Goal: Task Accomplishment & Management: Manage account settings

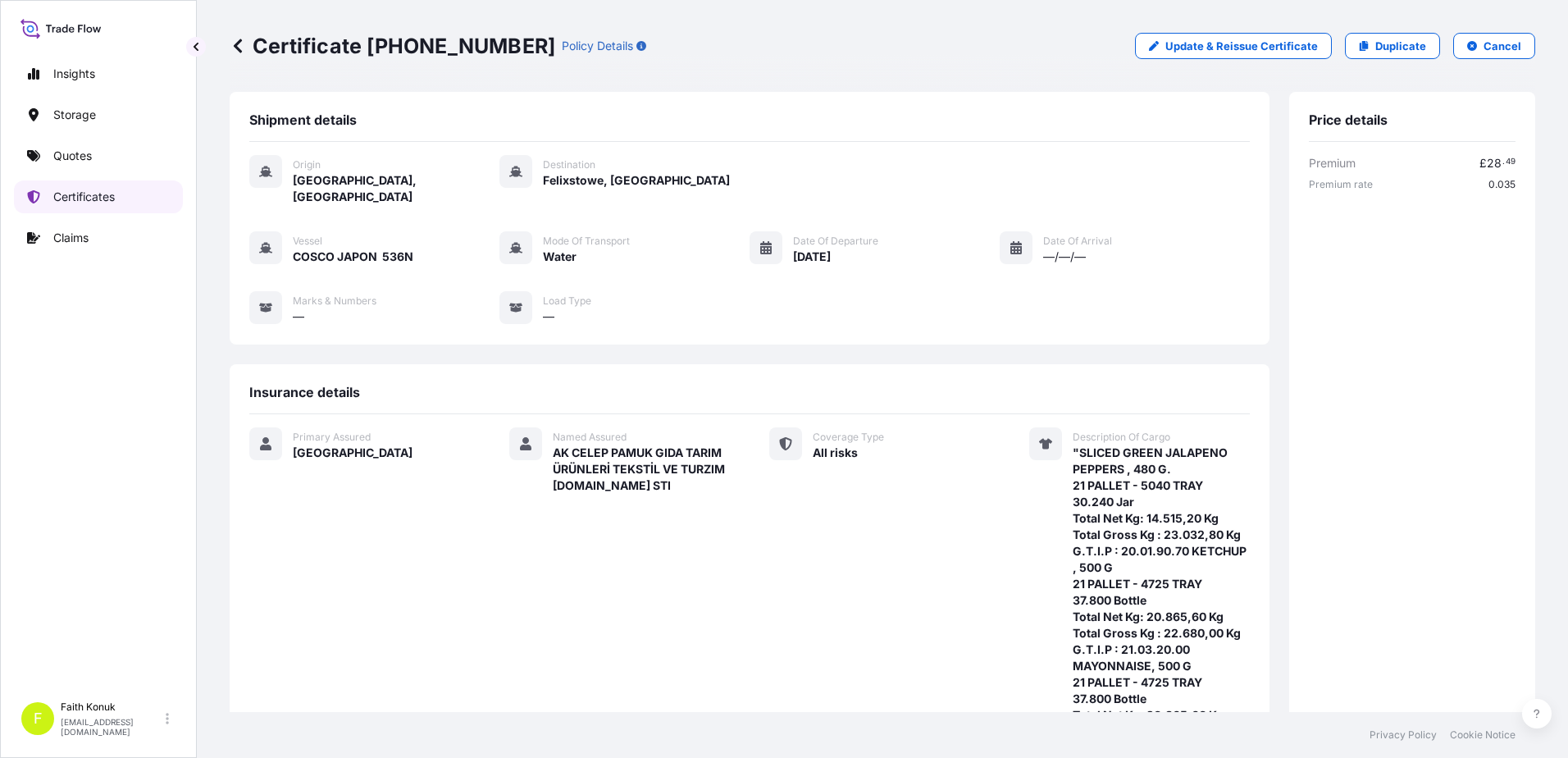
click at [152, 196] on link "Certificates" at bounding box center [99, 197] width 169 height 33
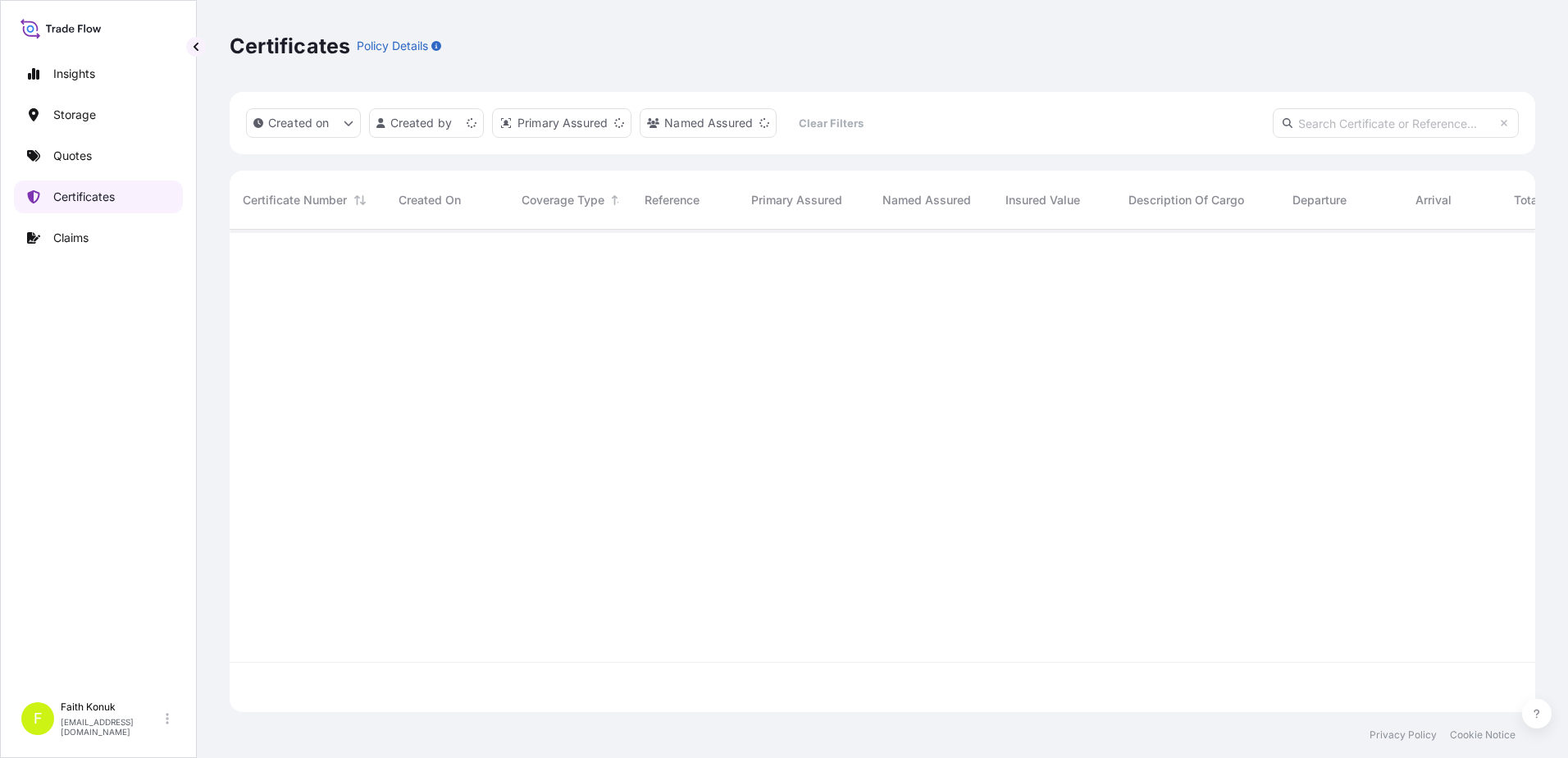
scroll to position [479, 1293]
click at [1343, 125] on input "text" at bounding box center [1396, 122] width 246 height 29
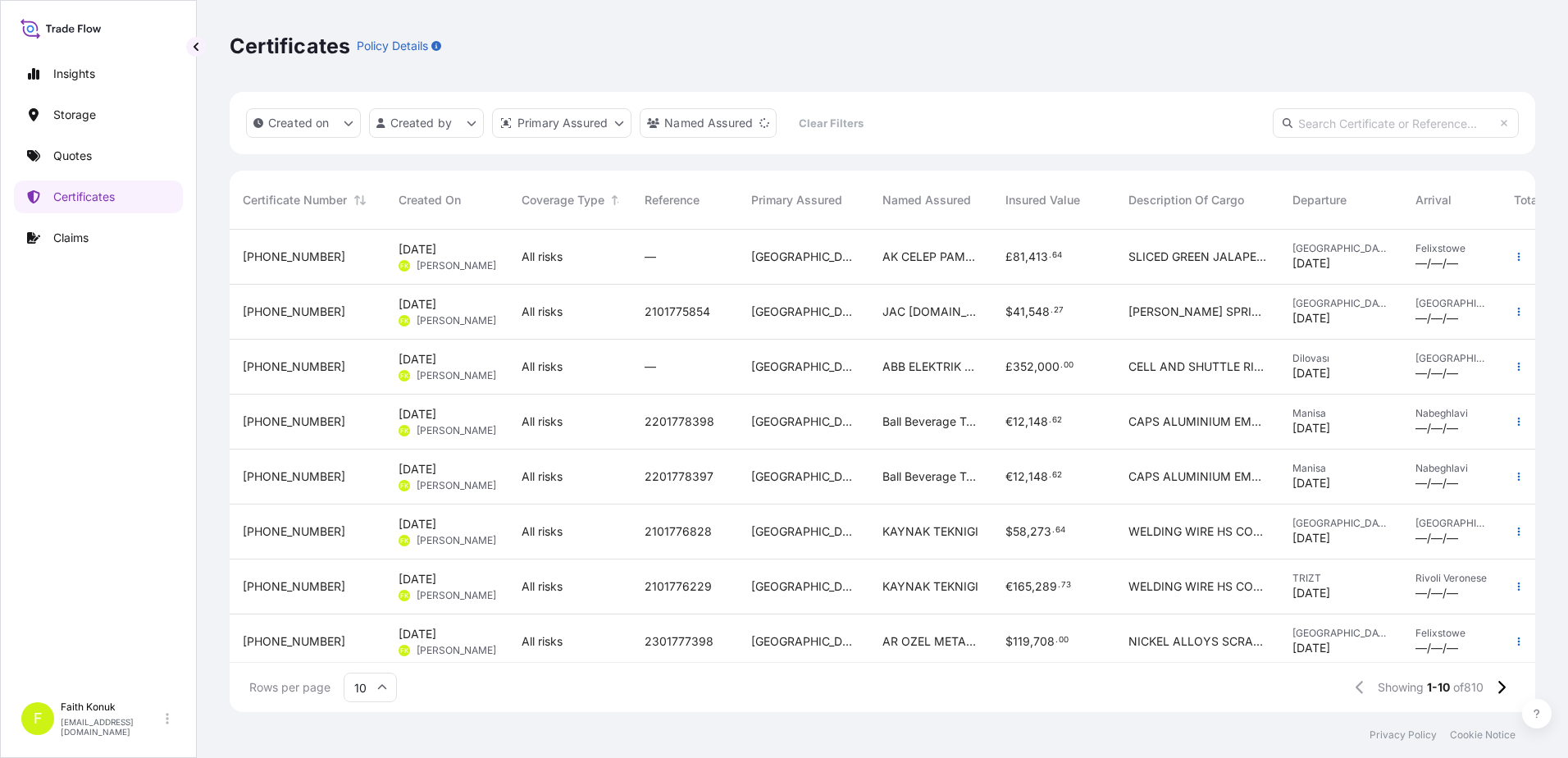
paste input "[PHONE_NUMBER]"
type input "[PHONE_NUMBER]"
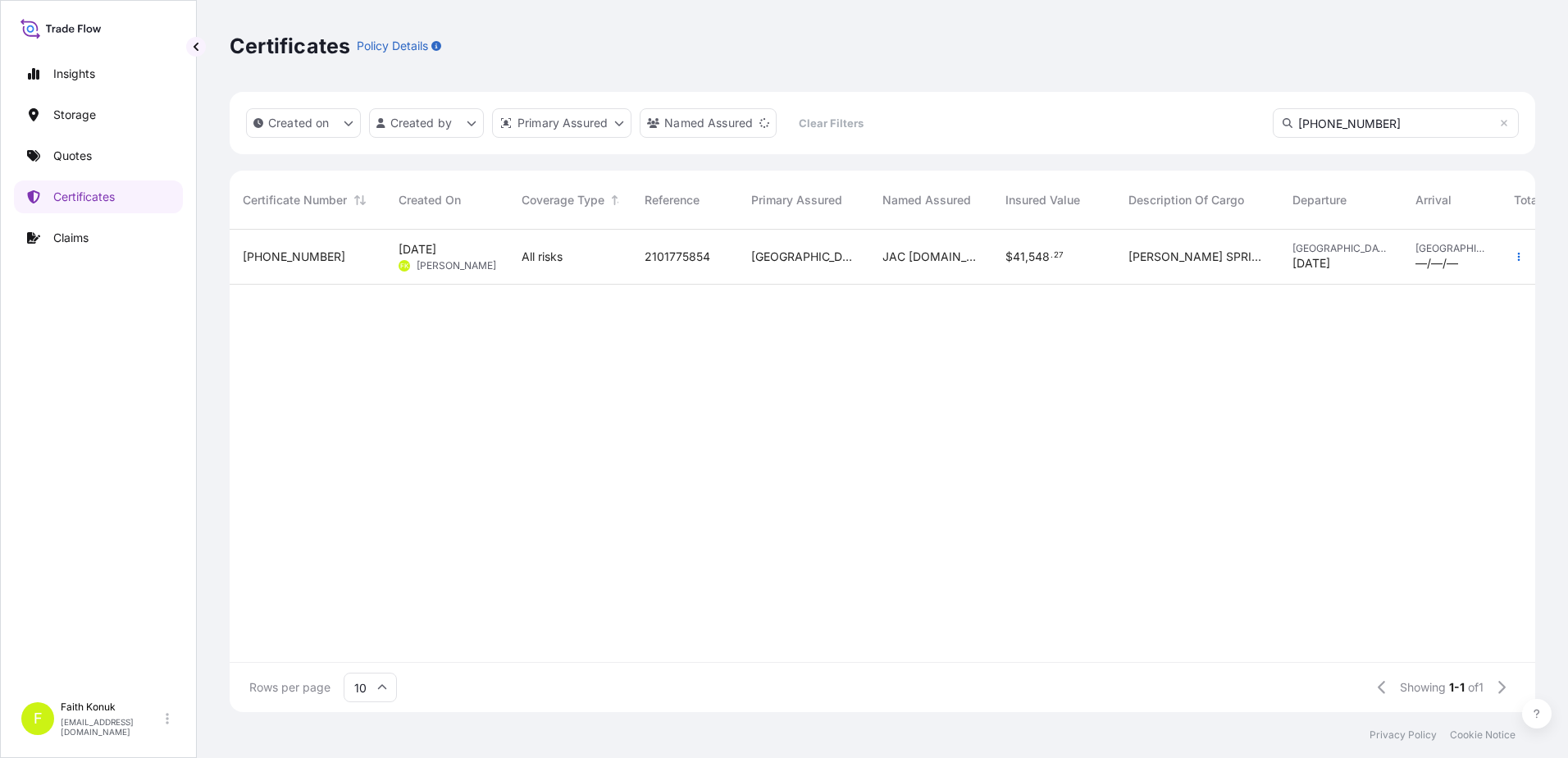
click at [330, 262] on div "[PHONE_NUMBER]" at bounding box center [308, 256] width 130 height 16
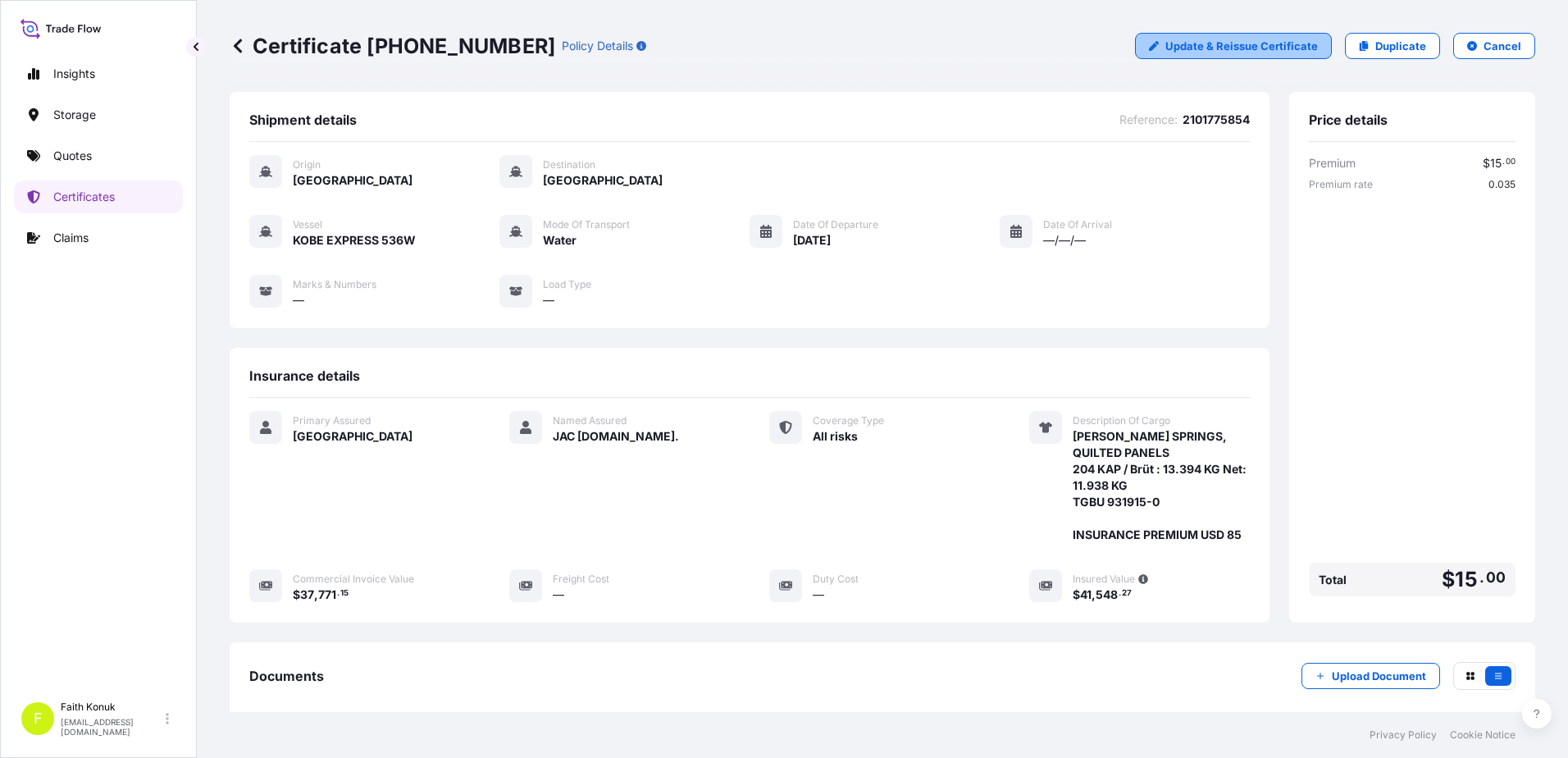
click at [1207, 48] on p "Update & Reissue Certificate" at bounding box center [1242, 45] width 152 height 16
select select "Water"
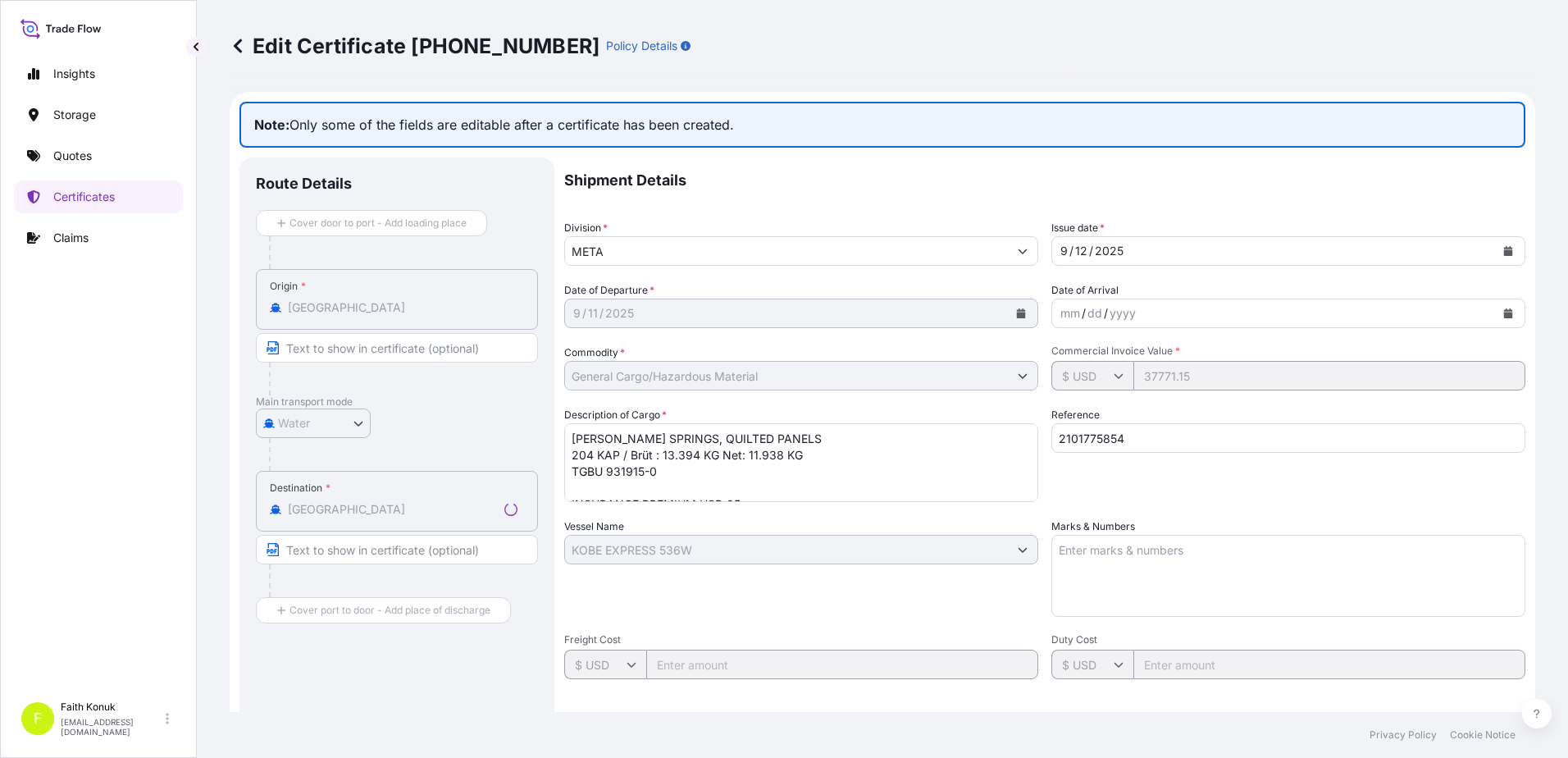
select select "31600"
click at [707, 468] on textarea "[PERSON_NAME] SPRINGS, QUILTED PANELS 204 KAP / Brüt : 13.394 KG Net: 11.938 KG…" at bounding box center [801, 463] width 474 height 79
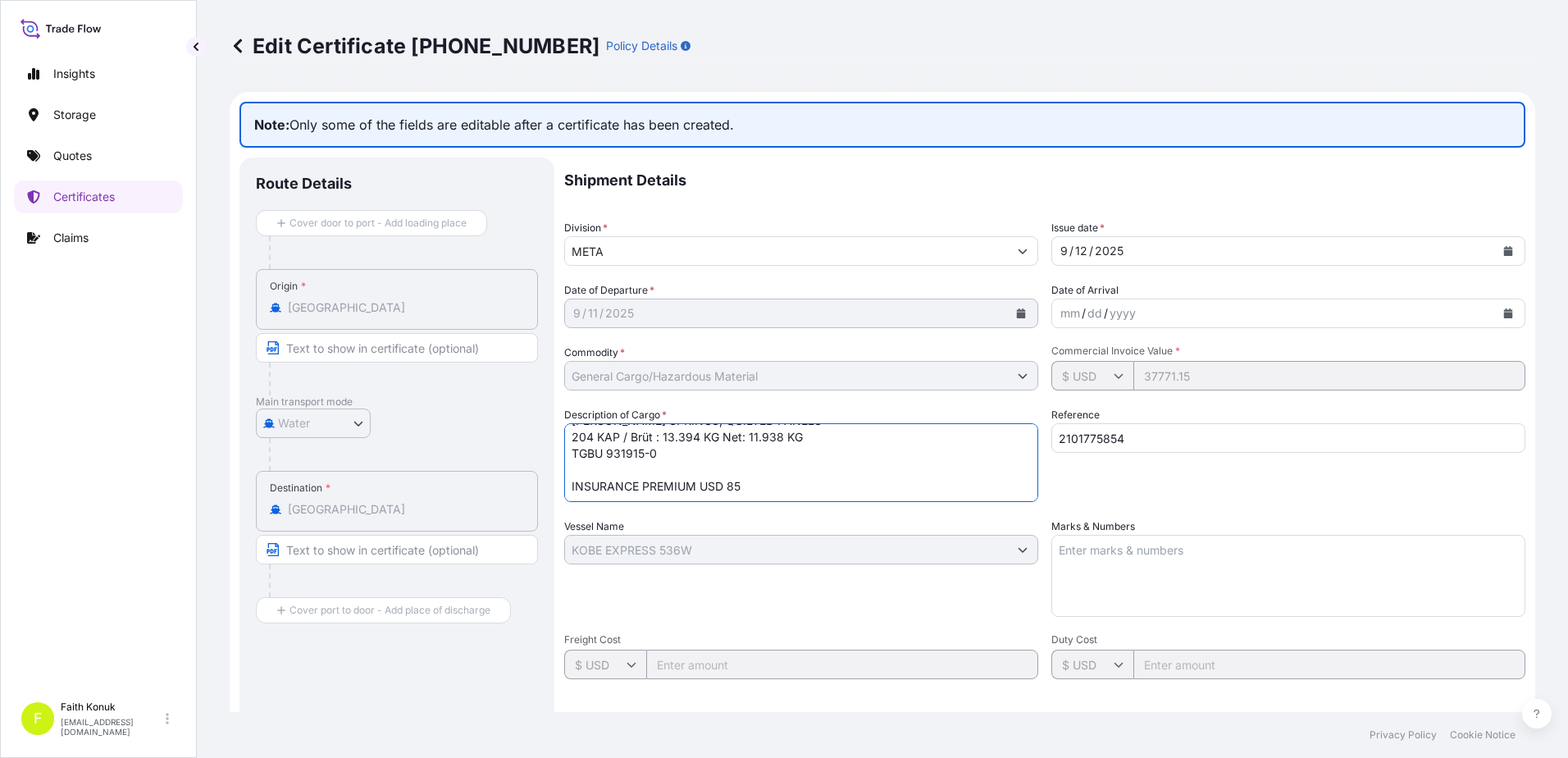
drag, startPoint x: 729, startPoint y: 470, endPoint x: 738, endPoint y: 468, distance: 9.2
click at [731, 470] on textarea "[PERSON_NAME] SPRINGS, QUILTED PANELS 204 KAP / Brüt : 13.394 KG Net: 11.938 KG…" at bounding box center [801, 463] width 474 height 79
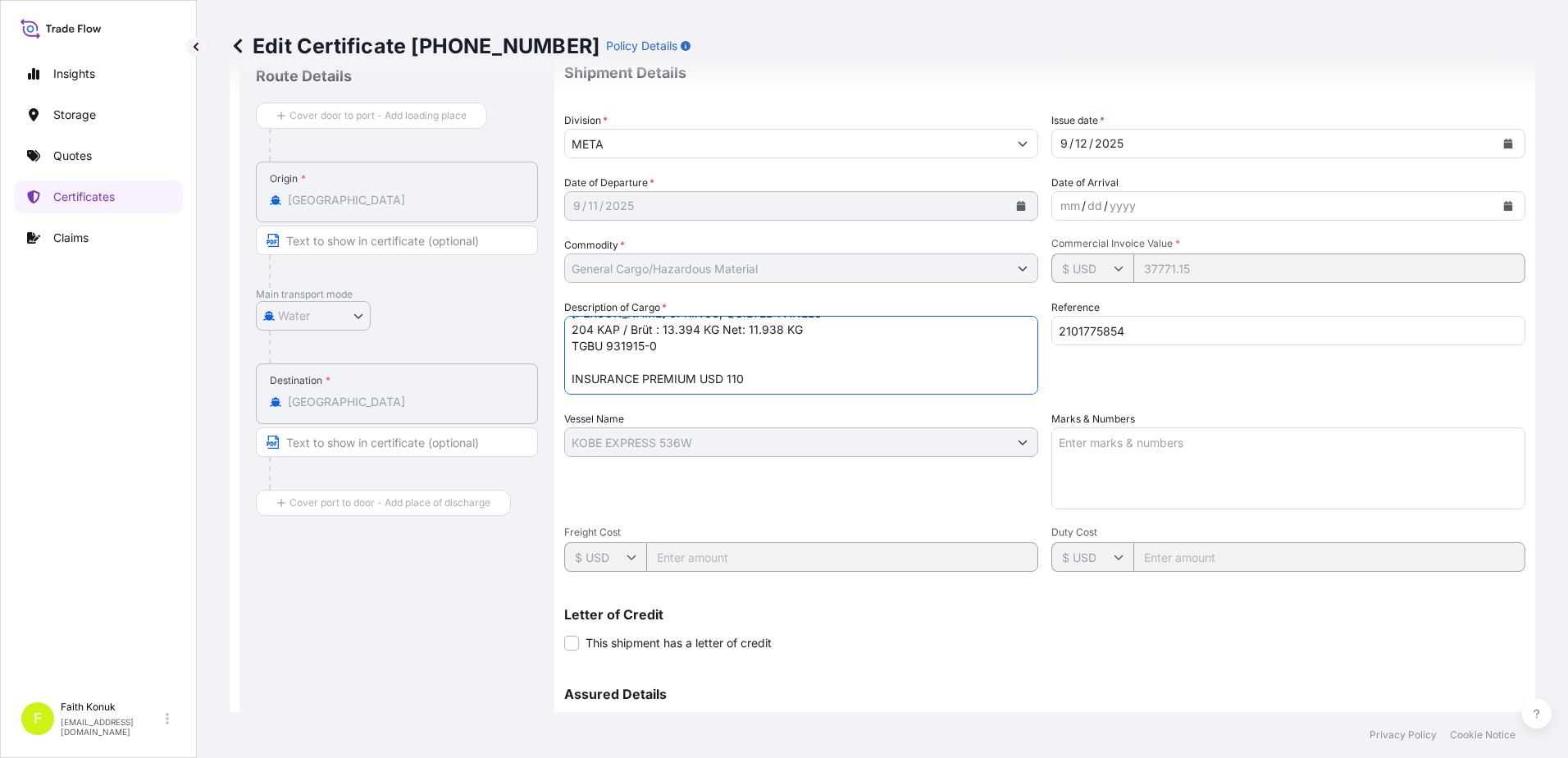
scroll to position [283, 0]
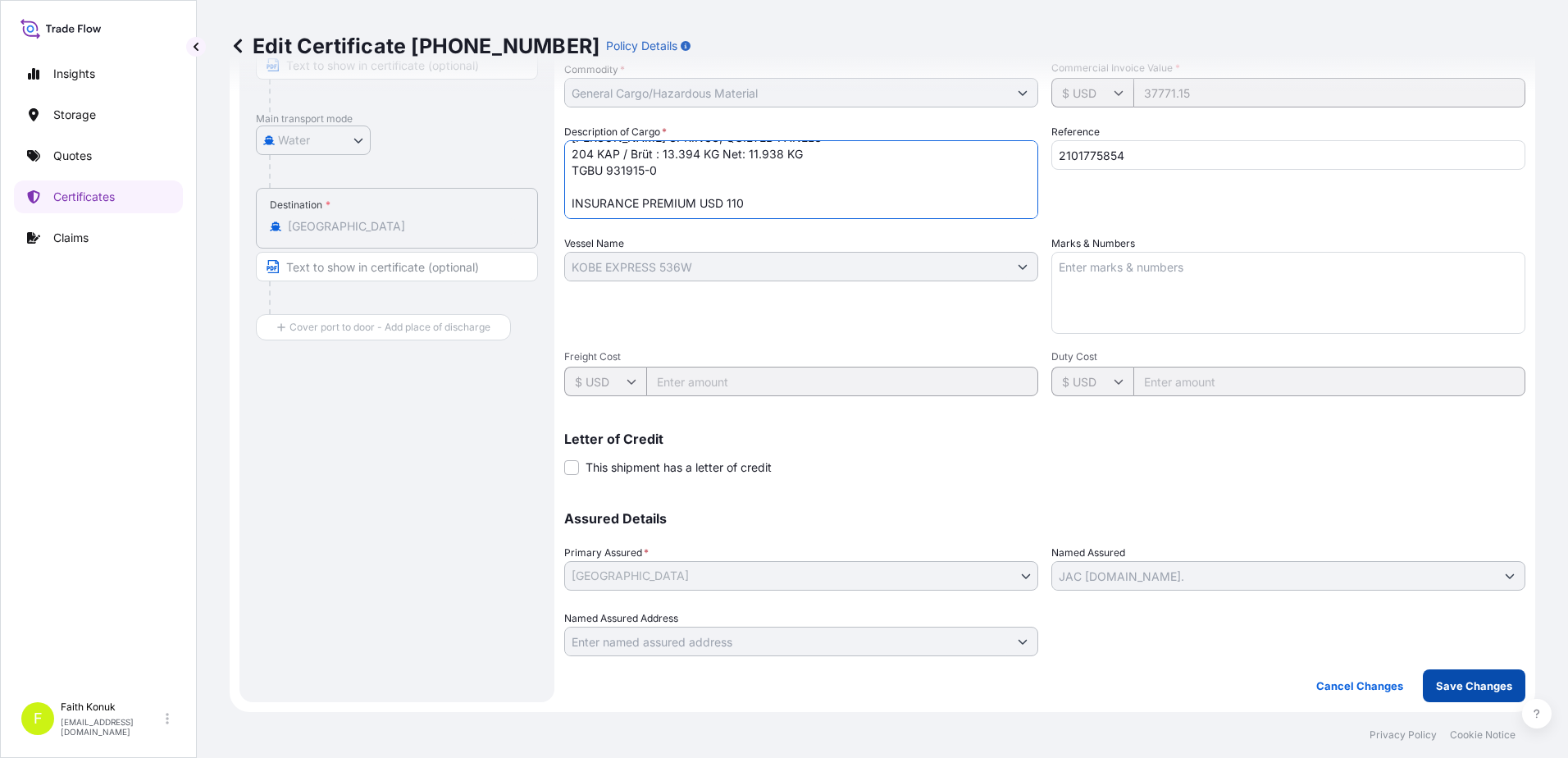
type textarea "[PERSON_NAME] SPRINGS, QUILTED PANELS 204 KAP / Brüt : 13.394 KG Net: 11.938 KG…"
click at [1473, 686] on p "Save Changes" at bounding box center [1474, 685] width 76 height 16
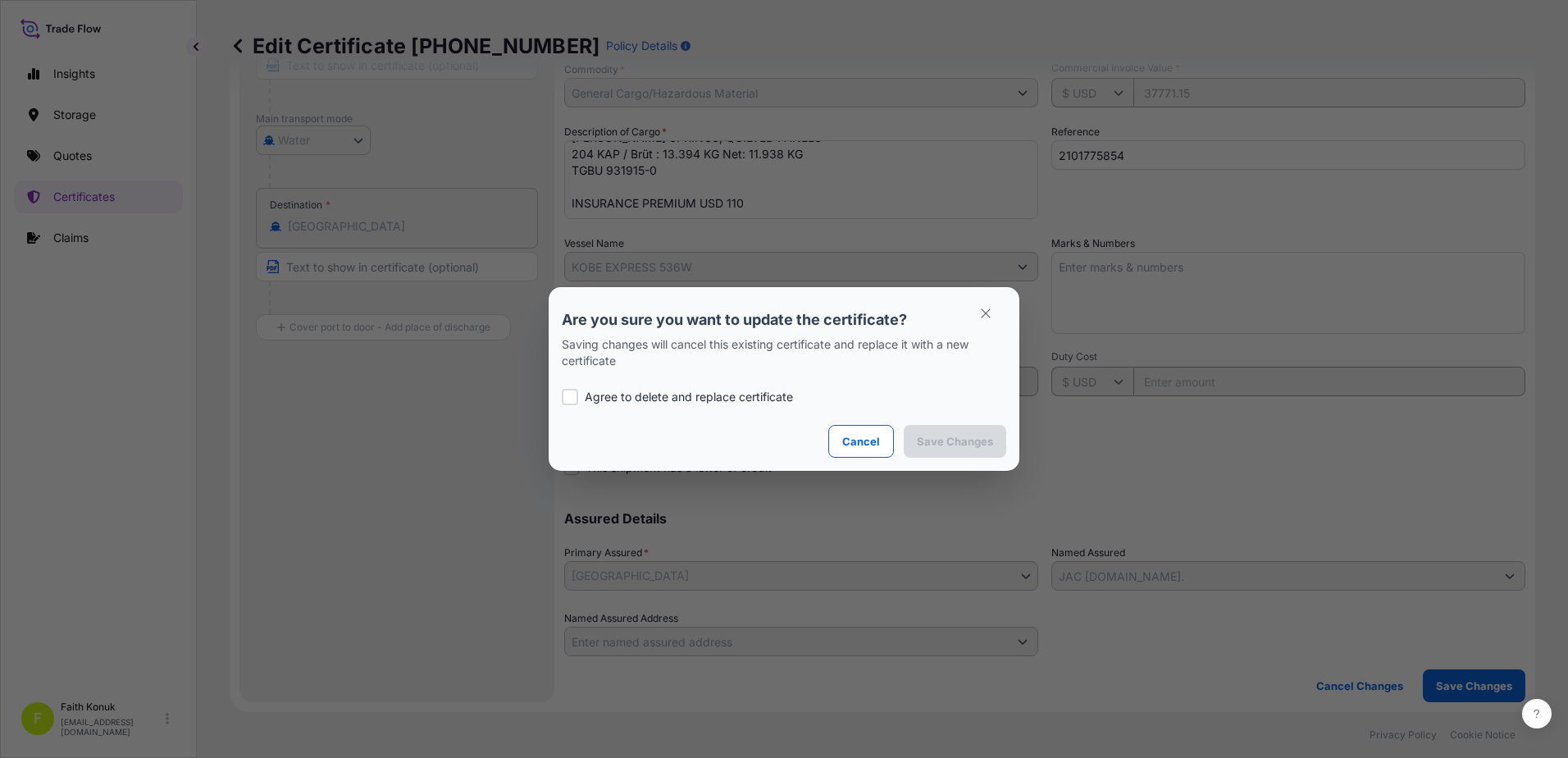
click at [641, 405] on div "Agree to delete and replace certificate" at bounding box center [784, 396] width 445 height 55
click at [643, 389] on p "Agree to delete and replace certificate" at bounding box center [689, 396] width 208 height 16
checkbox input "true"
click at [942, 439] on p "Save Changes" at bounding box center [955, 440] width 76 height 16
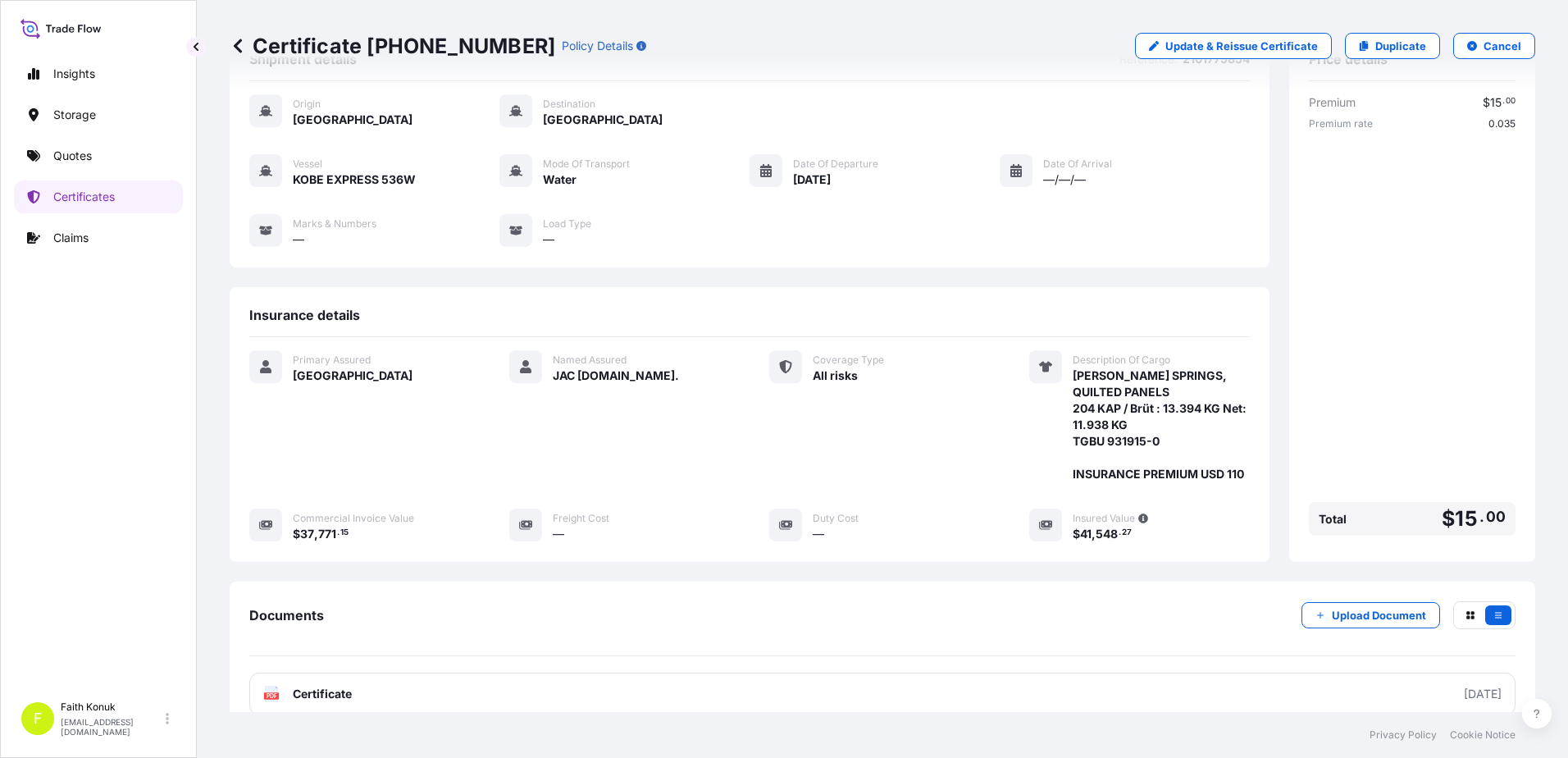
scroll to position [186, 0]
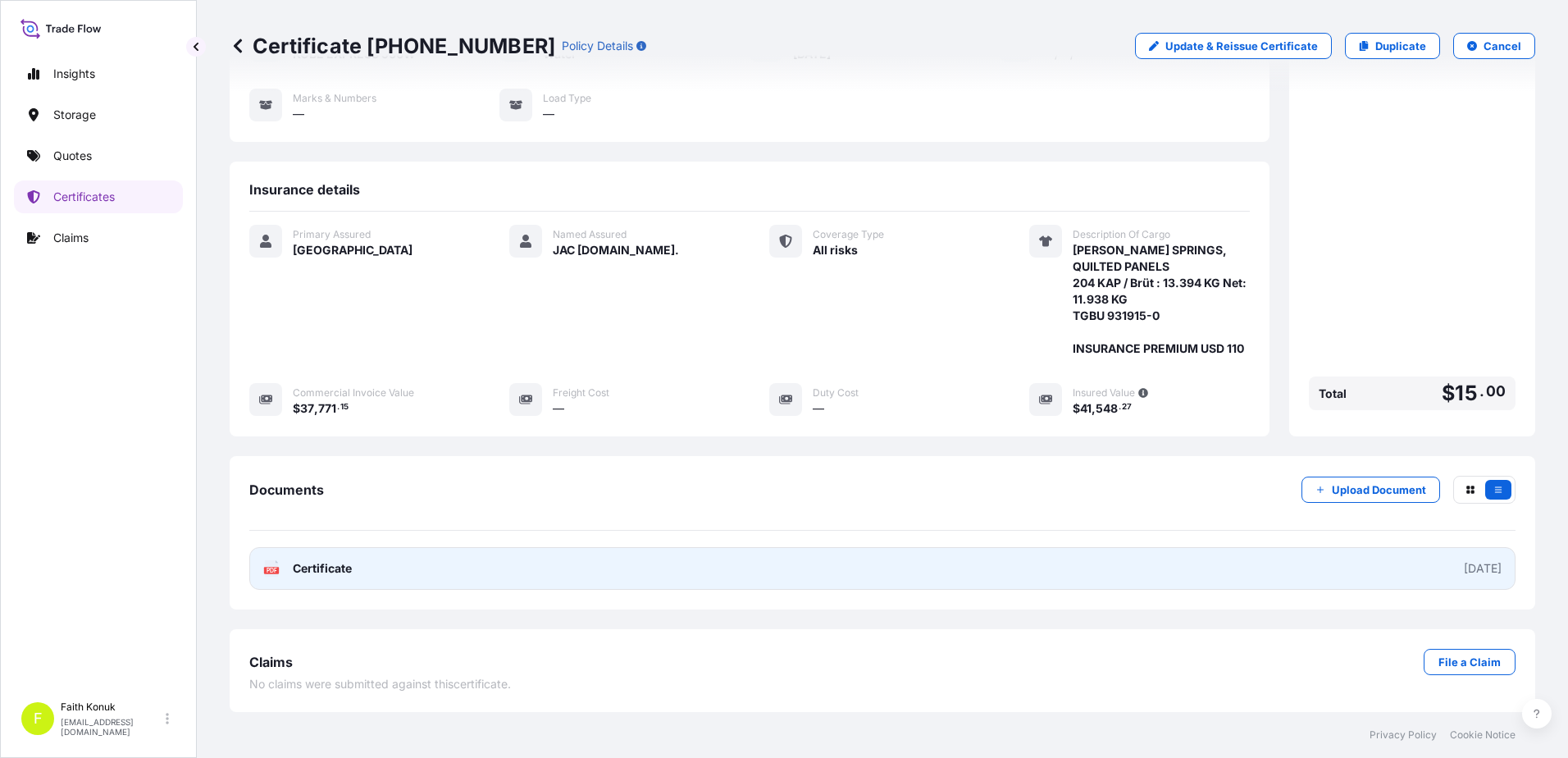
click at [293, 569] on span "Certificate" at bounding box center [322, 568] width 59 height 16
